Goal: Find specific page/section: Find specific page/section

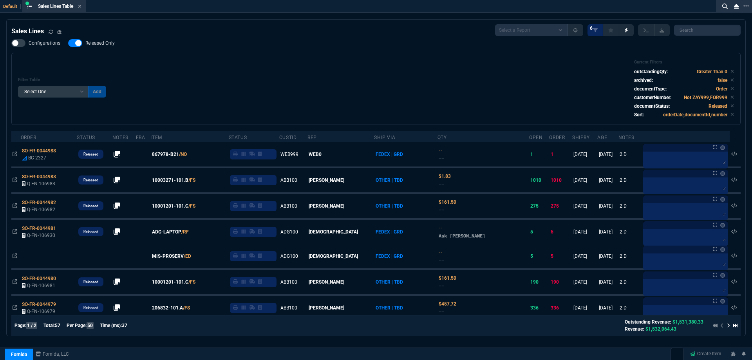
select select
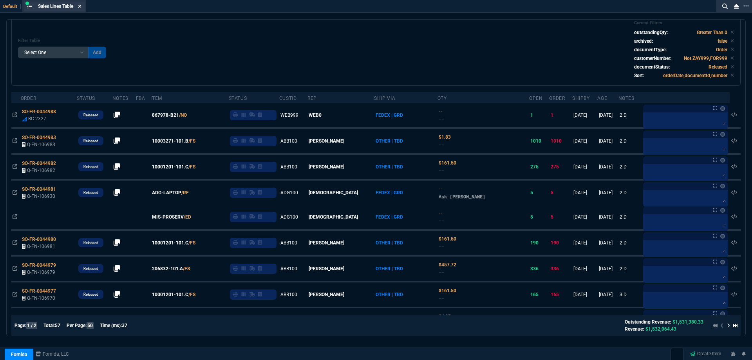
click at [80, 6] on icon at bounding box center [80, 6] width 4 height 5
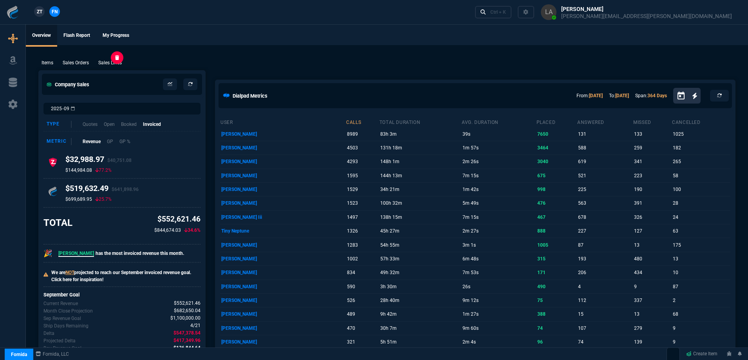
click at [102, 59] on p "Sales Lines" at bounding box center [110, 62] width 24 height 7
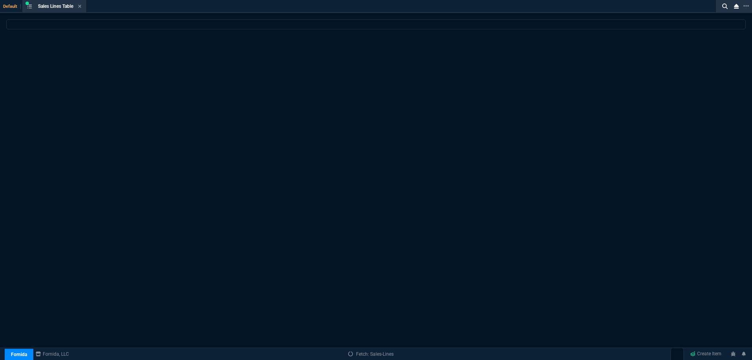
select select
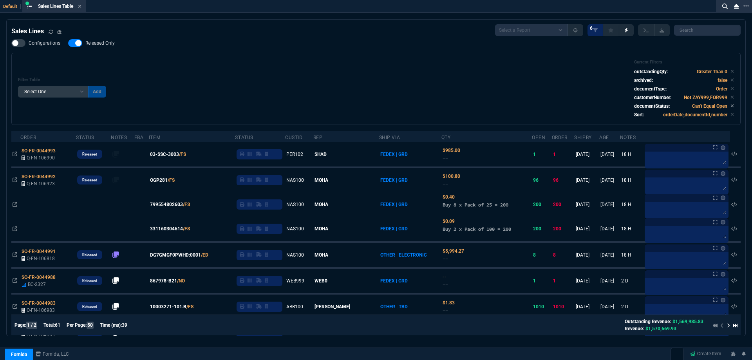
drag, startPoint x: 169, startPoint y: 157, endPoint x: 225, endPoint y: 152, distance: 56.3
click at [169, 157] on span "03-SSC-3003" at bounding box center [164, 154] width 29 height 7
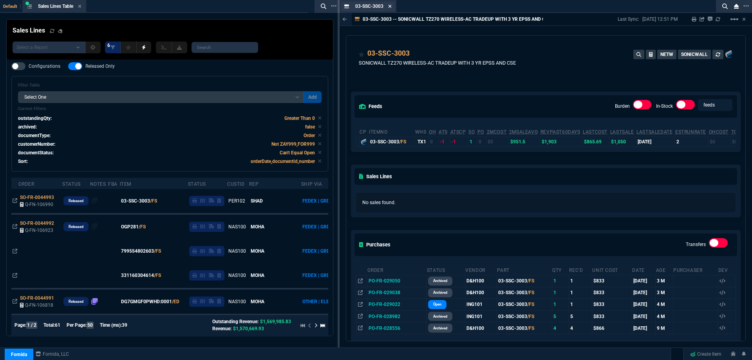
click at [390, 8] on icon at bounding box center [390, 6] width 4 height 5
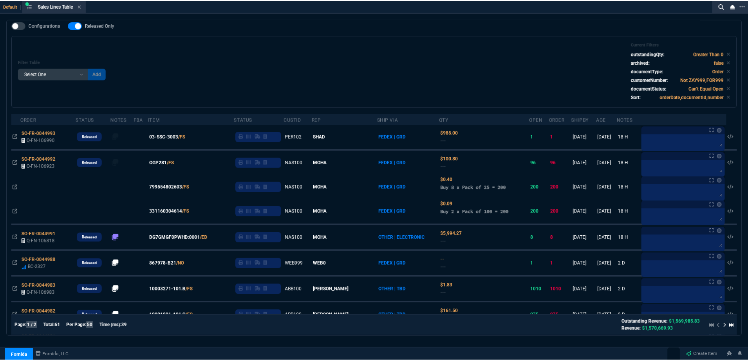
scroll to position [0, 0]
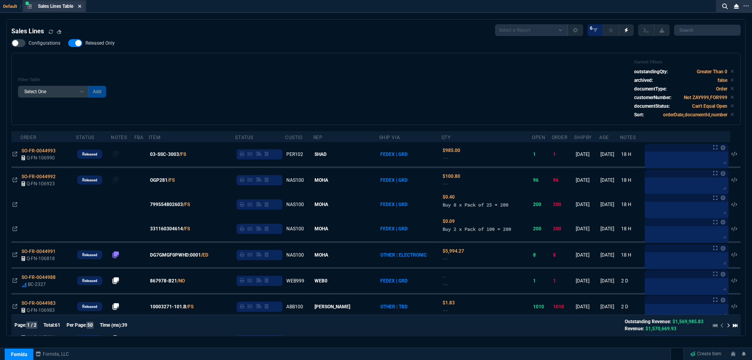
click at [81, 8] on icon at bounding box center [80, 6] width 4 height 5
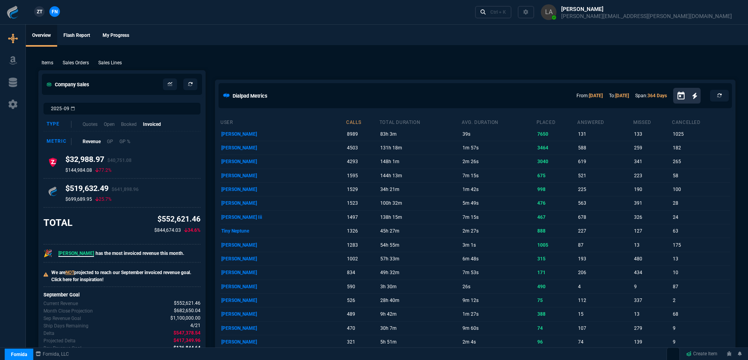
click at [43, 10] on link "ZT" at bounding box center [39, 11] width 11 height 11
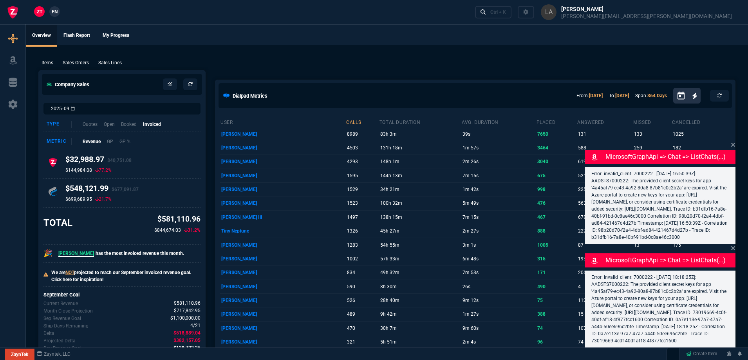
click at [113, 65] on p "Sales Lines" at bounding box center [110, 62] width 24 height 7
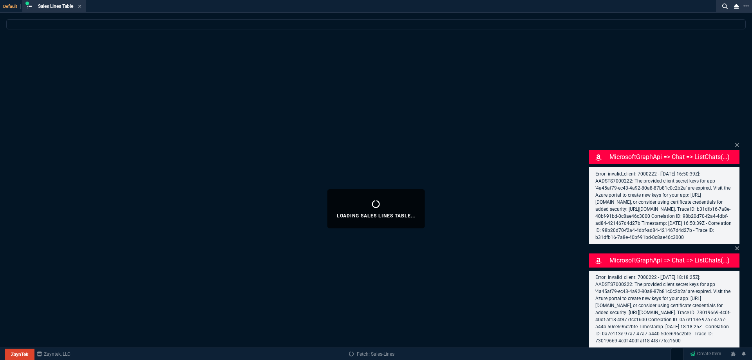
select select
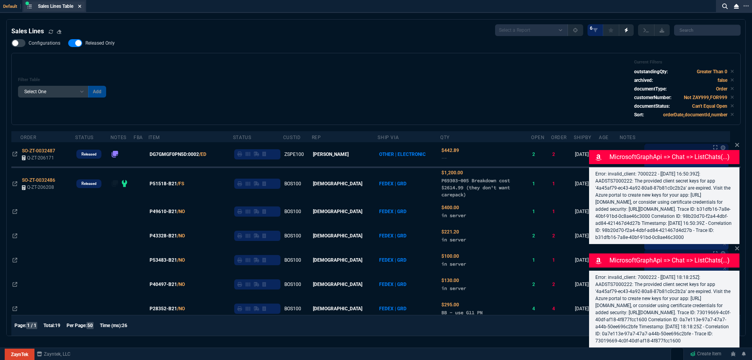
click at [81, 7] on icon at bounding box center [79, 6] width 3 height 3
